Goal: Navigation & Orientation: Go to known website

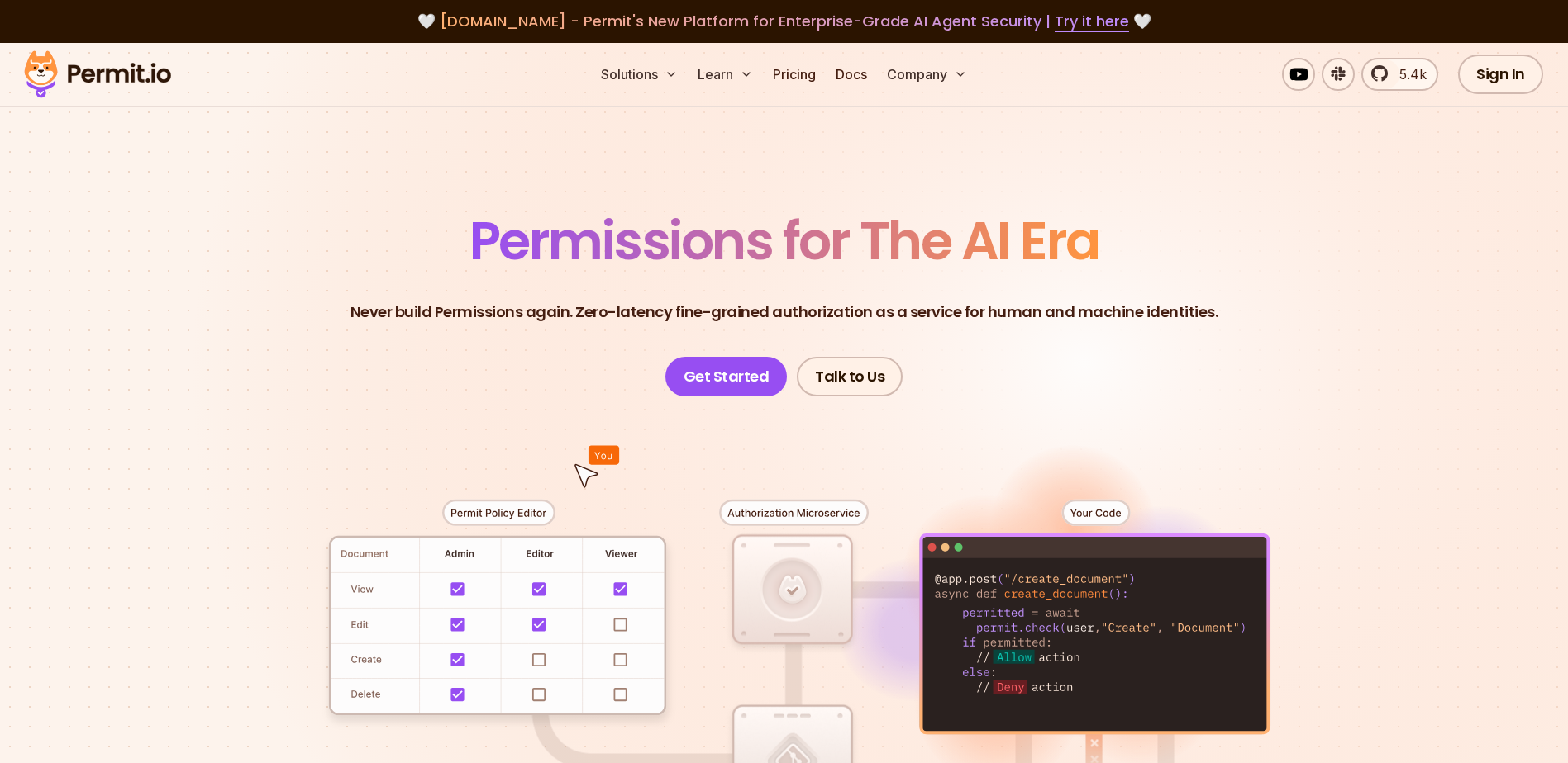
click at [211, 265] on header "Permissions for The AI Era Never build Permissions again. Zero-latency fine-gra…" at bounding box center [784, 305] width 1157 height 182
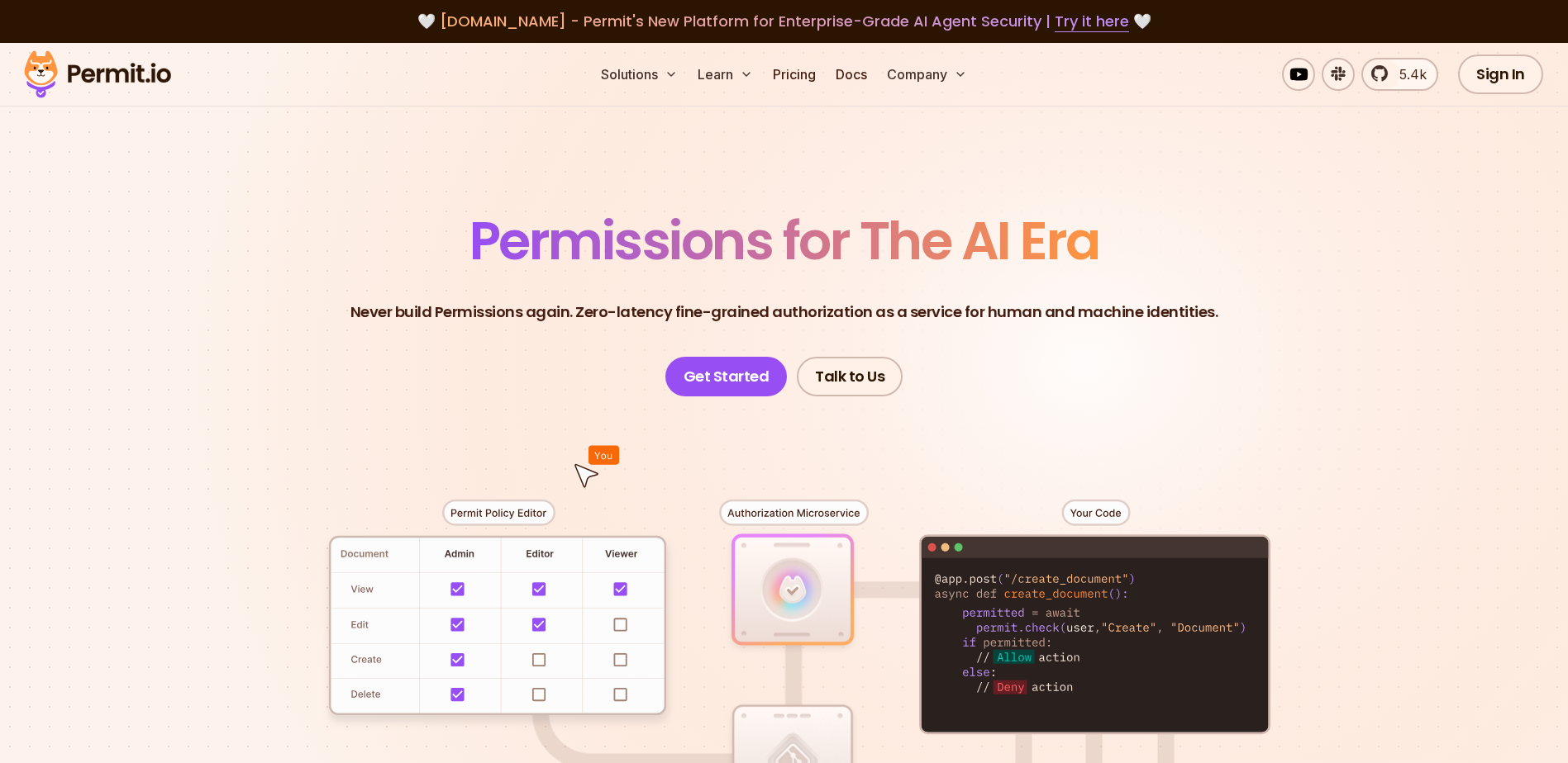
click at [193, 258] on section "Permissions for The AI Era Never build Permissions again. Zero-latency fine-gra…" at bounding box center [784, 588] width 1568 height 1090
